Goal: Find specific page/section: Find specific page/section

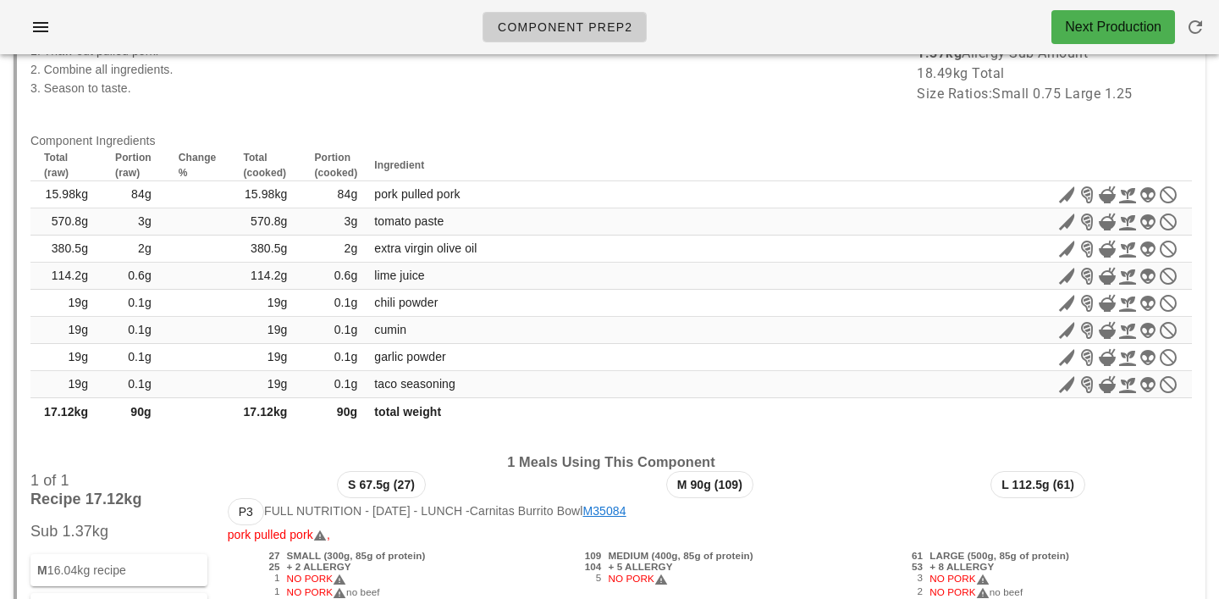
scroll to position [18268, 0]
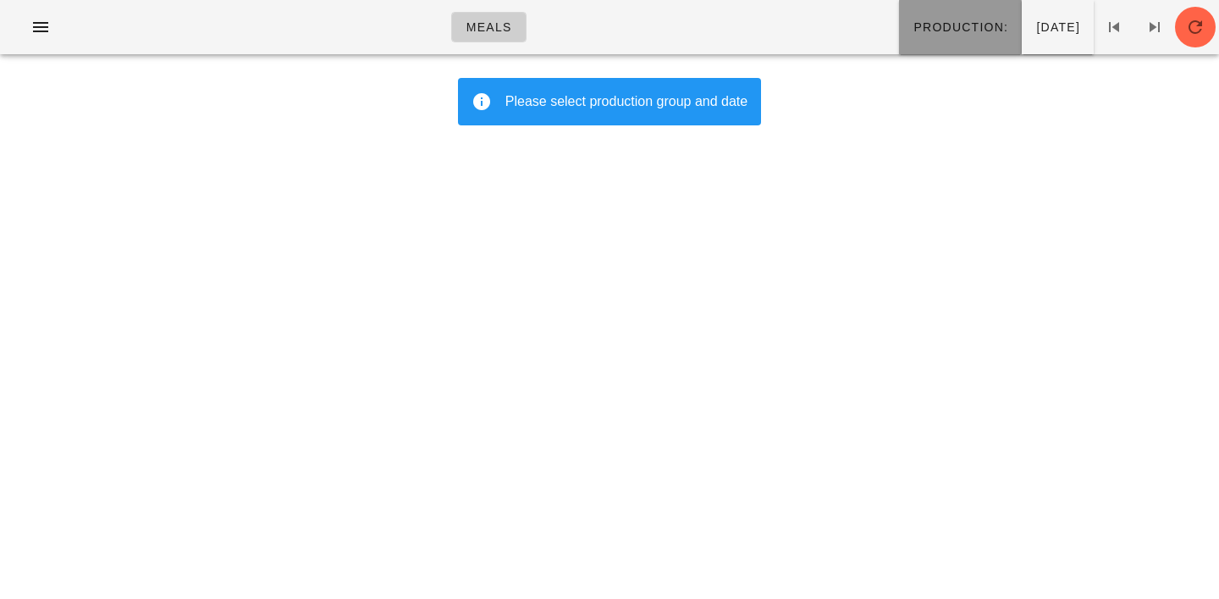
click at [913, 34] on span "Production:" at bounding box center [961, 27] width 96 height 14
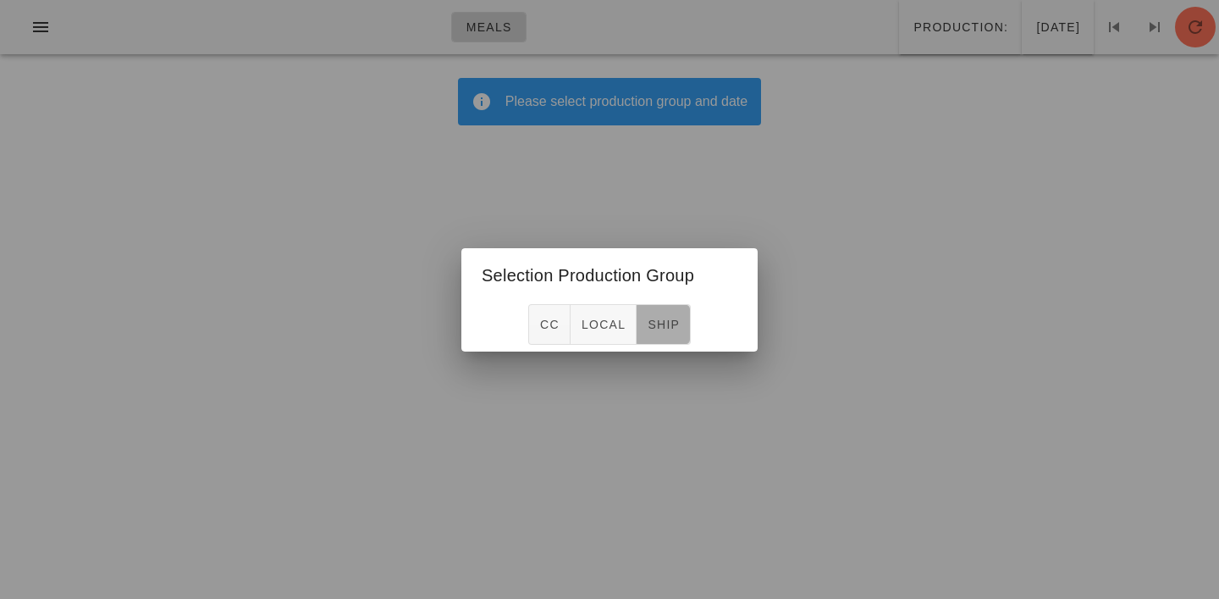
click at [652, 323] on span "ship" at bounding box center [663, 325] width 33 height 14
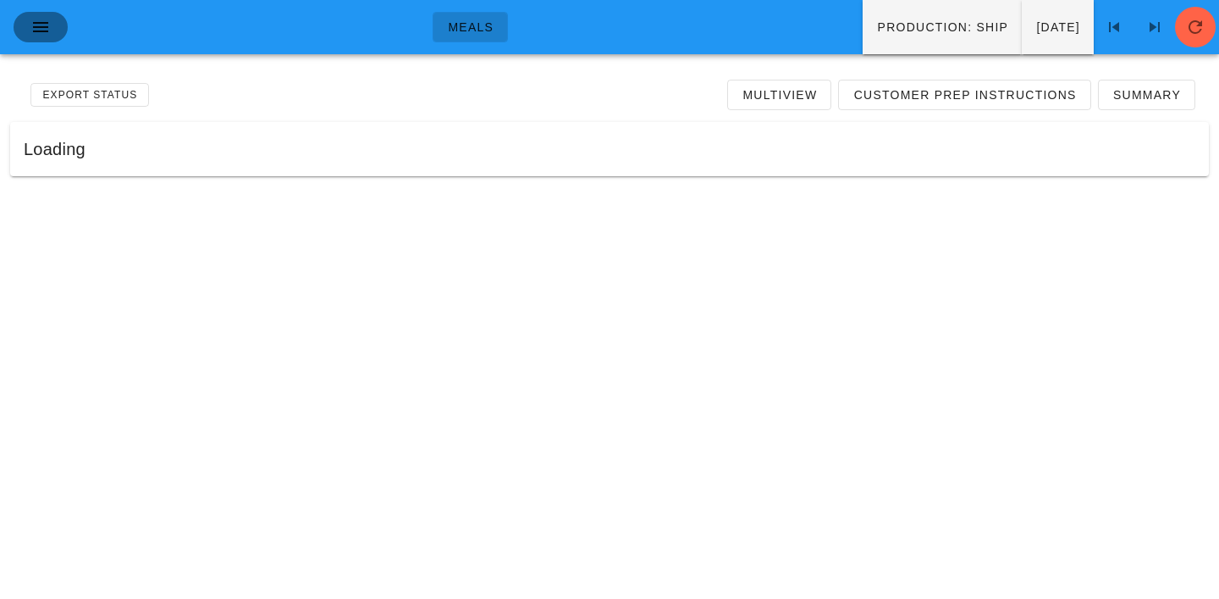
click at [51, 28] on span "button" at bounding box center [40, 27] width 27 height 20
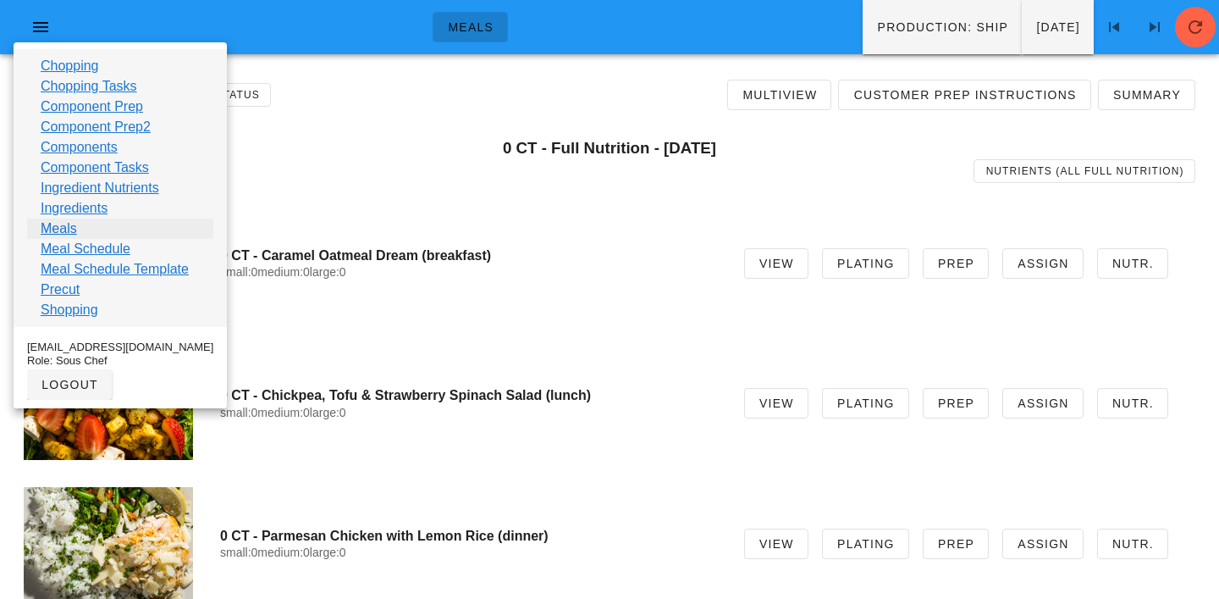
click at [55, 227] on link "Meals" at bounding box center [59, 228] width 36 height 20
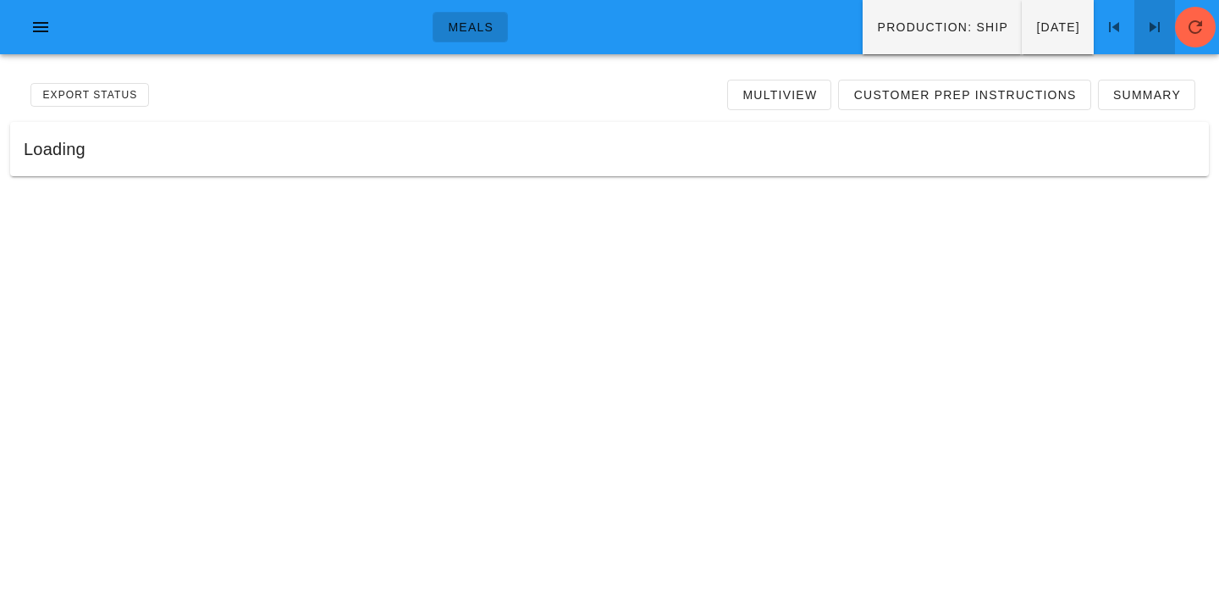
click at [1145, 26] on icon at bounding box center [1155, 27] width 20 height 20
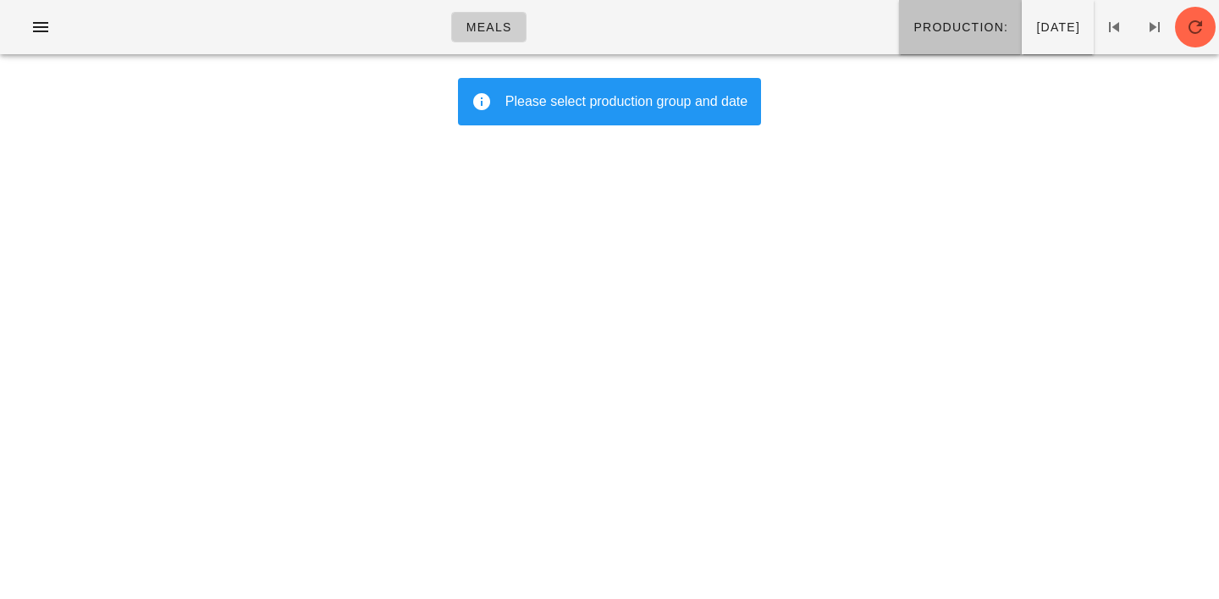
click at [913, 33] on span "Production:" at bounding box center [961, 27] width 96 height 14
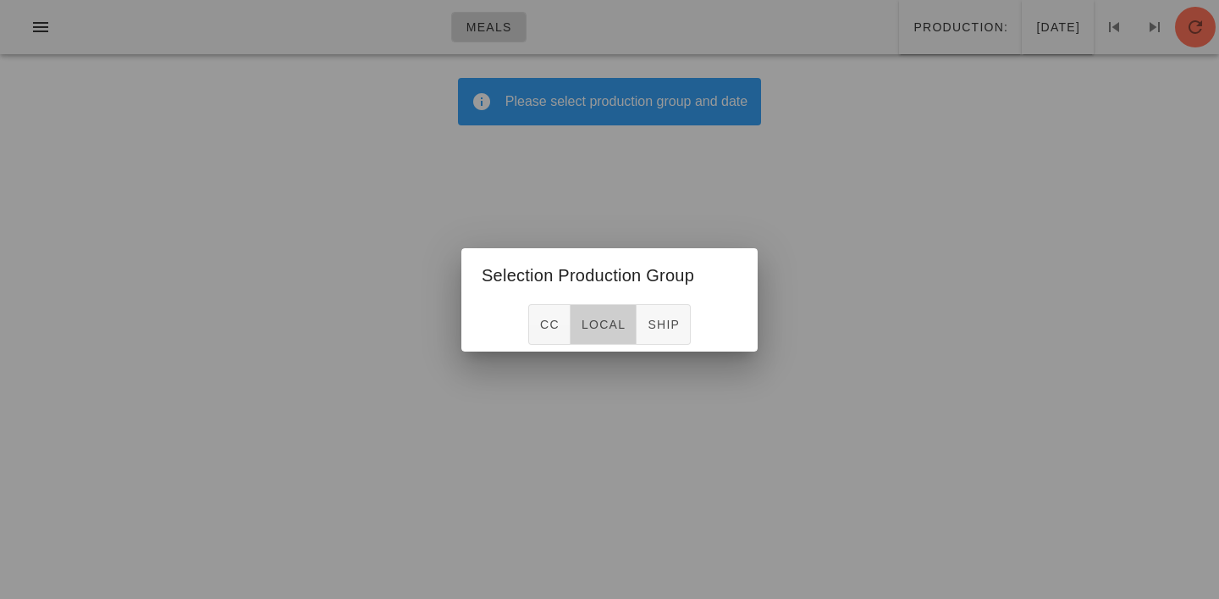
click at [615, 318] on span "local" at bounding box center [603, 325] width 45 height 14
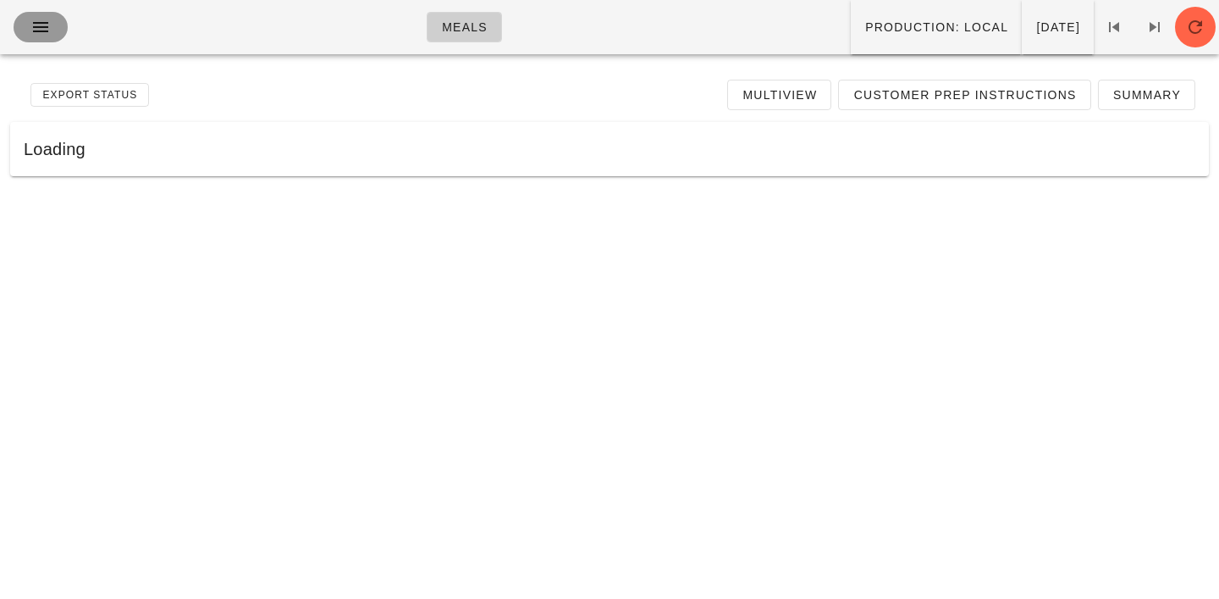
click at [41, 32] on icon "button" at bounding box center [40, 27] width 20 height 20
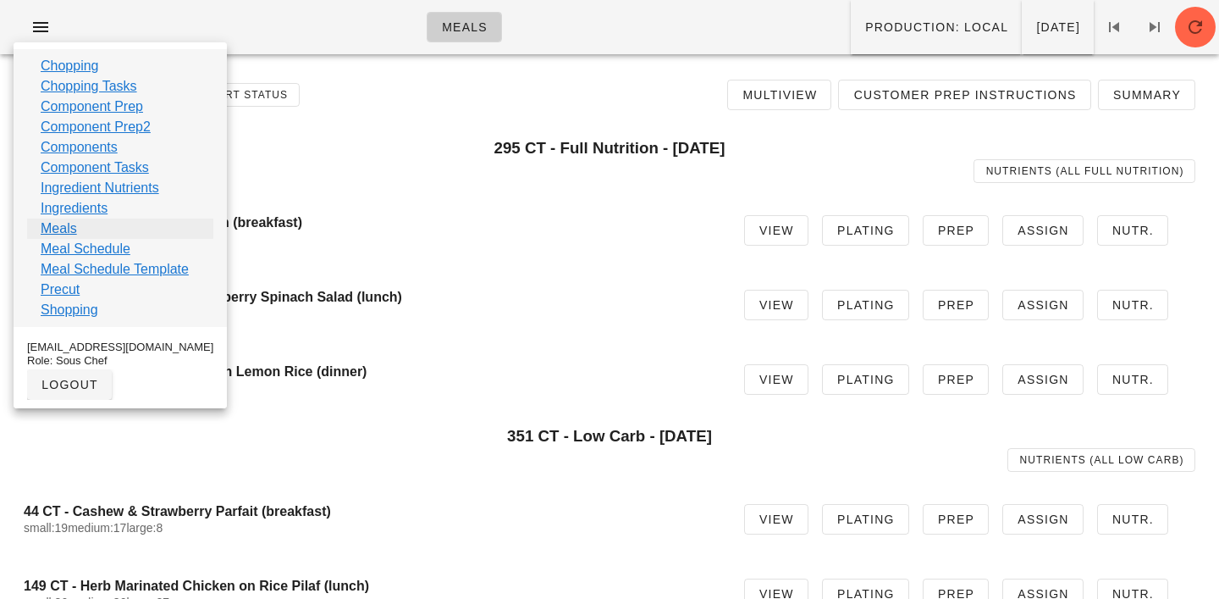
click at [57, 234] on link "Meals" at bounding box center [59, 228] width 36 height 20
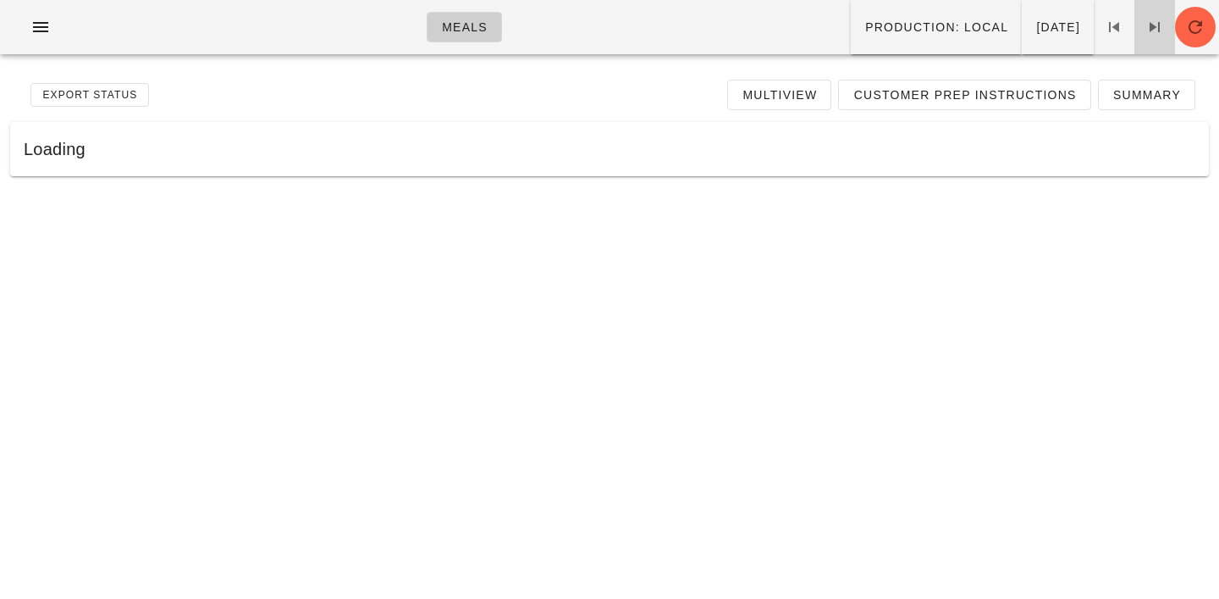
click at [1153, 25] on icon at bounding box center [1155, 27] width 20 height 20
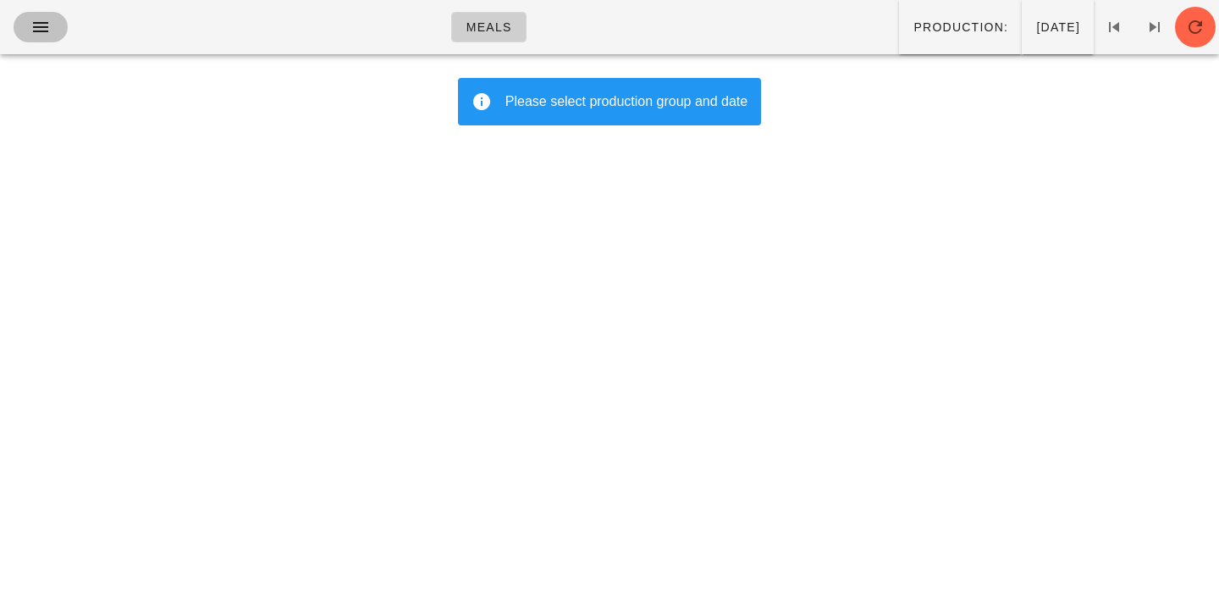
click at [41, 21] on icon "button" at bounding box center [40, 27] width 20 height 20
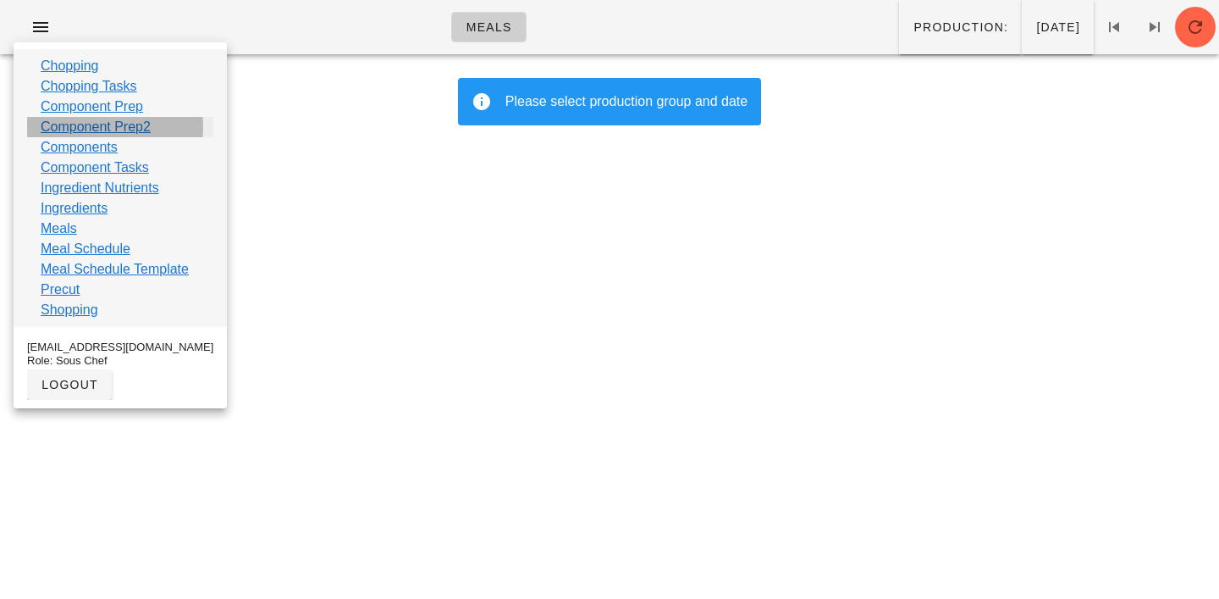
click at [73, 125] on link "Component Prep2" at bounding box center [96, 127] width 110 height 20
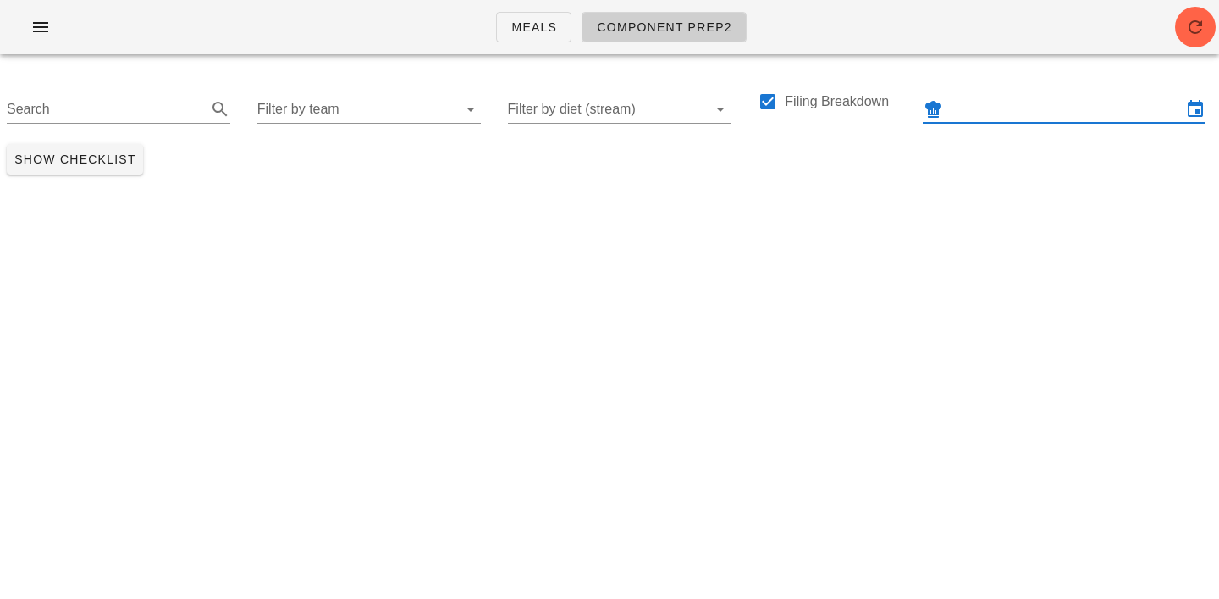
click at [985, 102] on input "text" at bounding box center [1064, 109] width 235 height 27
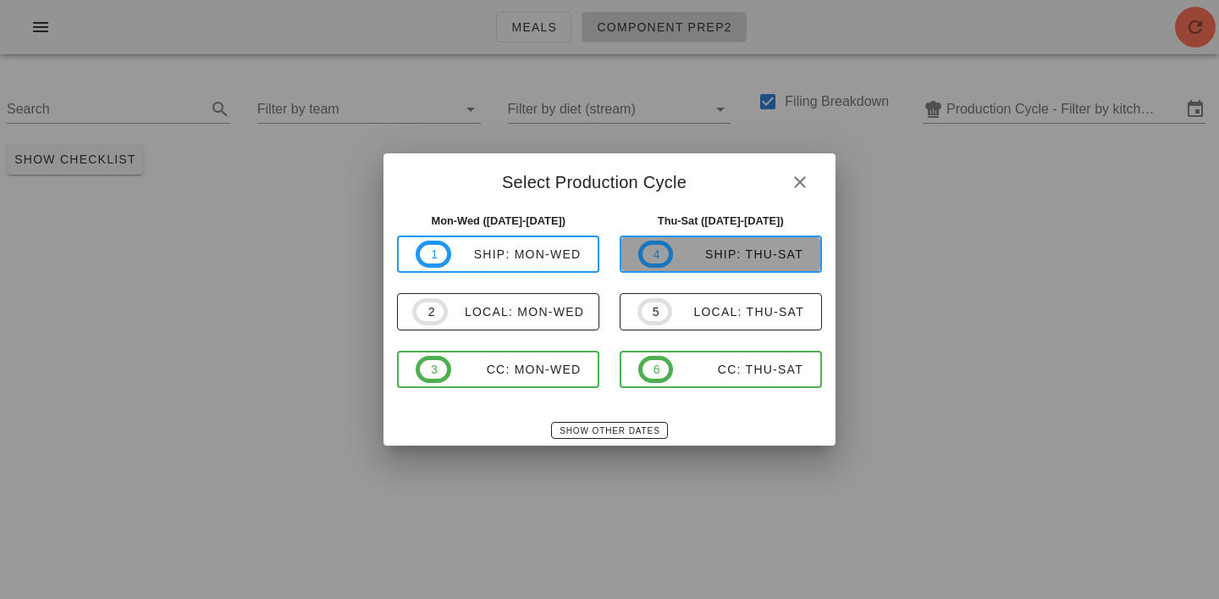
click at [734, 253] on div "ship: Thu-Sat" at bounding box center [738, 254] width 130 height 14
type input "ship: Thu-Sat ([DATE]-[DATE])"
